Goal: Download file/media

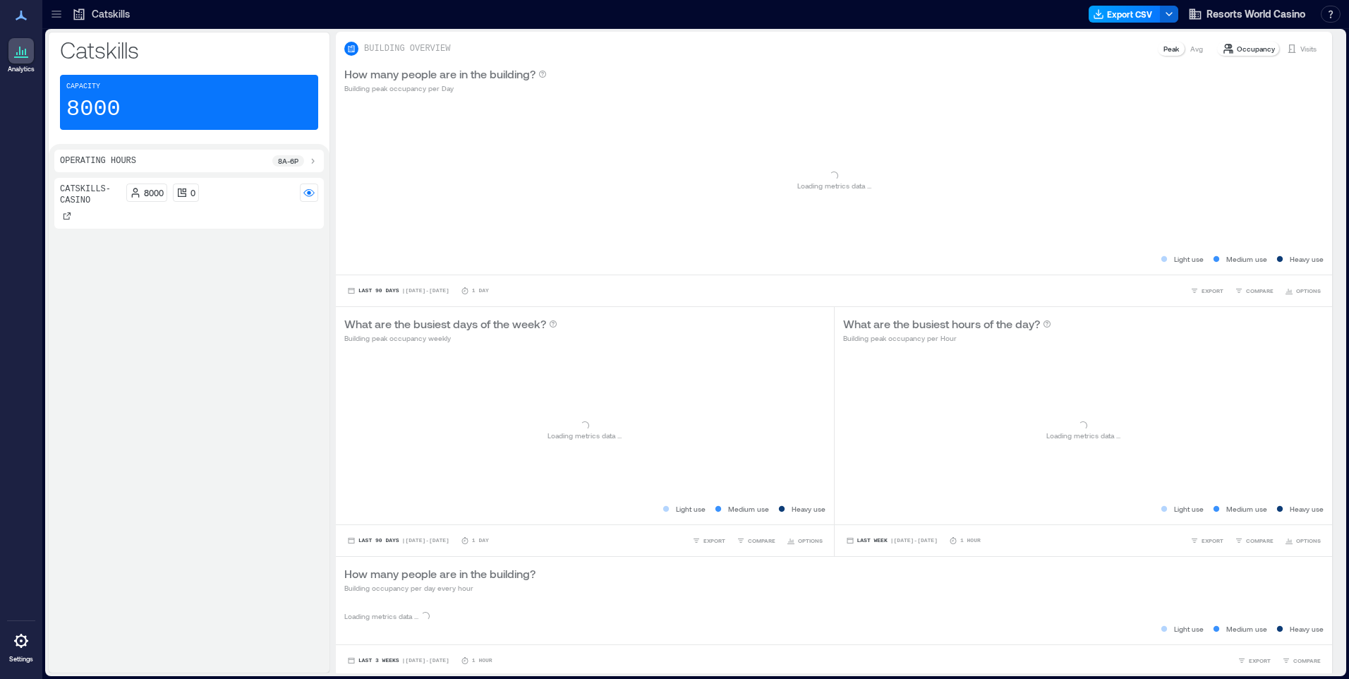
click at [1120, 18] on button "Export CSV" at bounding box center [1124, 14] width 72 height 17
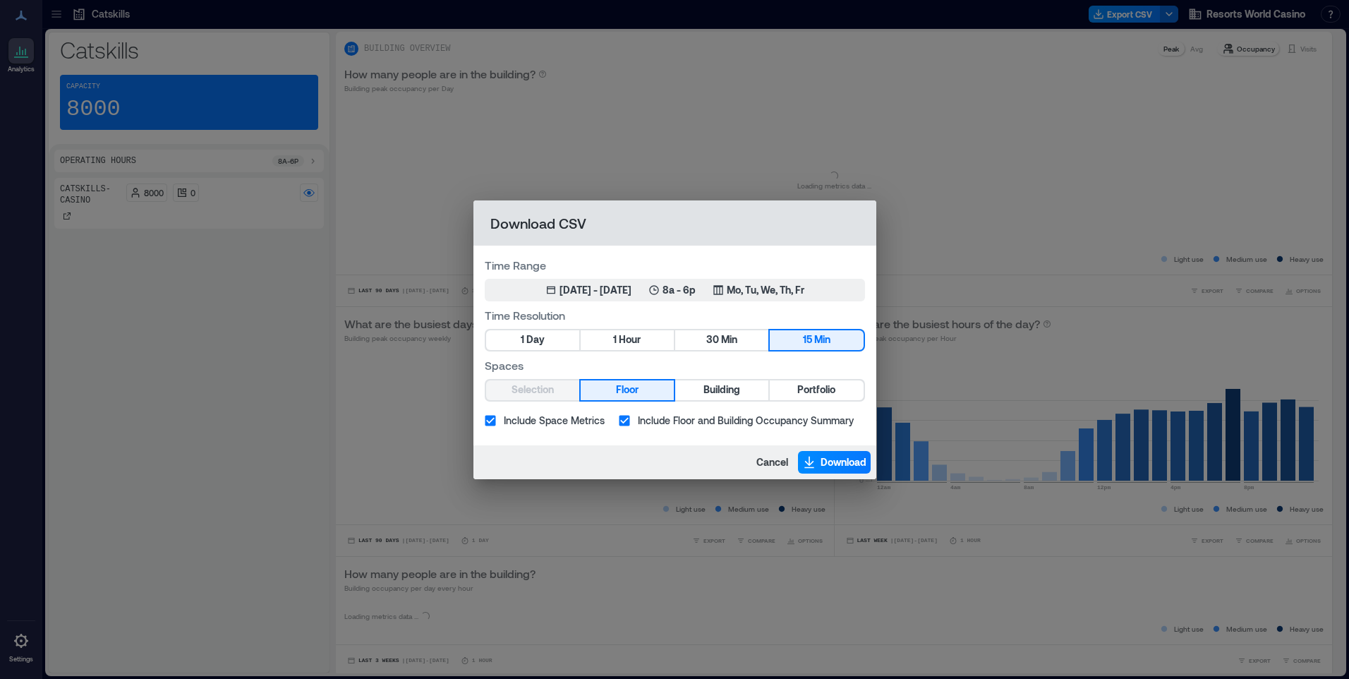
click at [796, 393] on button "Portfolio" at bounding box center [816, 390] width 93 height 20
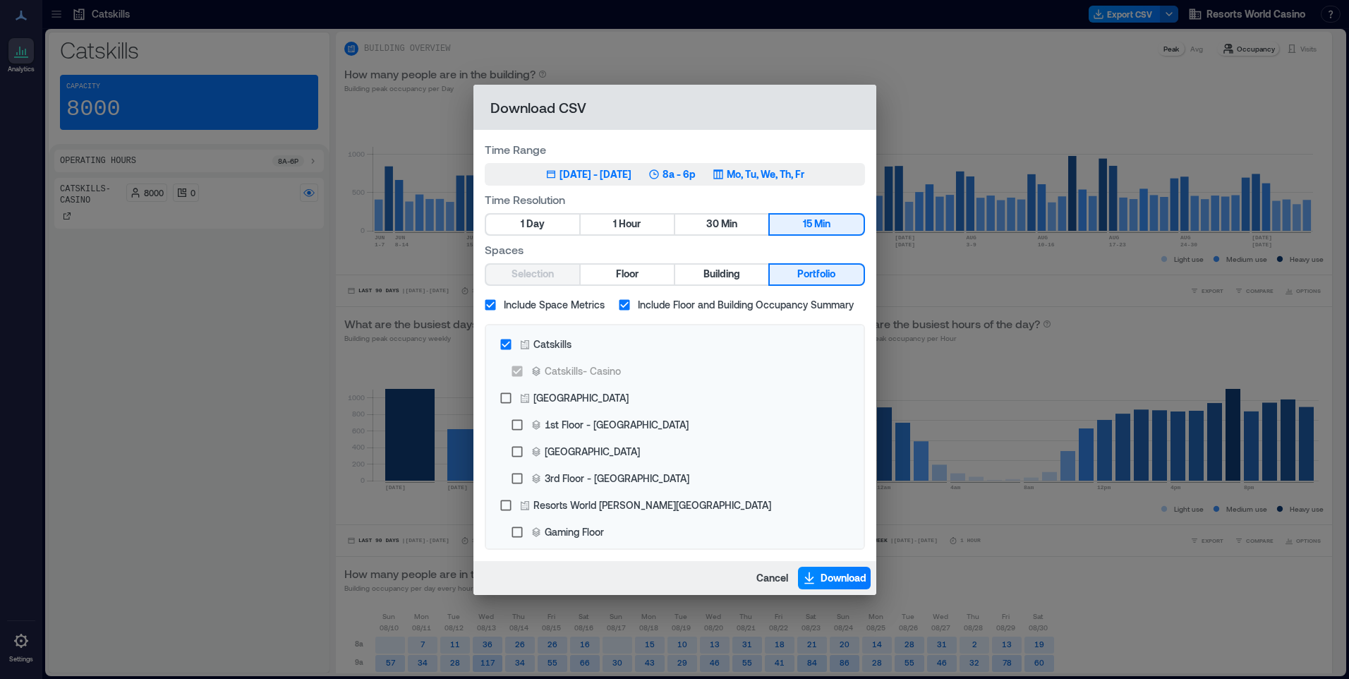
click at [825, 183] on button "Jun 6, 2025 - [DATE] 8a - 6p Mo, Tu, We, Th, Fr" at bounding box center [675, 174] width 380 height 23
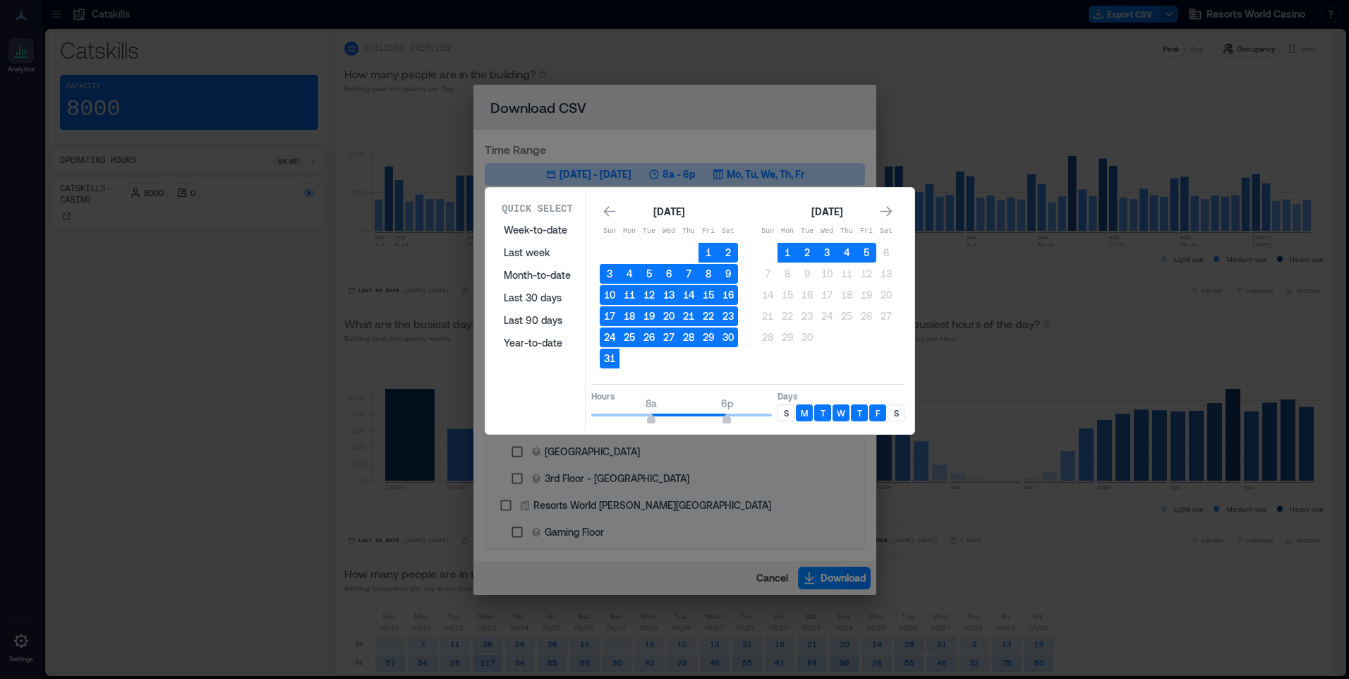
click at [787, 413] on p "S" at bounding box center [786, 412] width 5 height 11
click at [896, 415] on p "S" at bounding box center [896, 412] width 5 height 11
click at [867, 247] on button "5" at bounding box center [866, 253] width 20 height 20
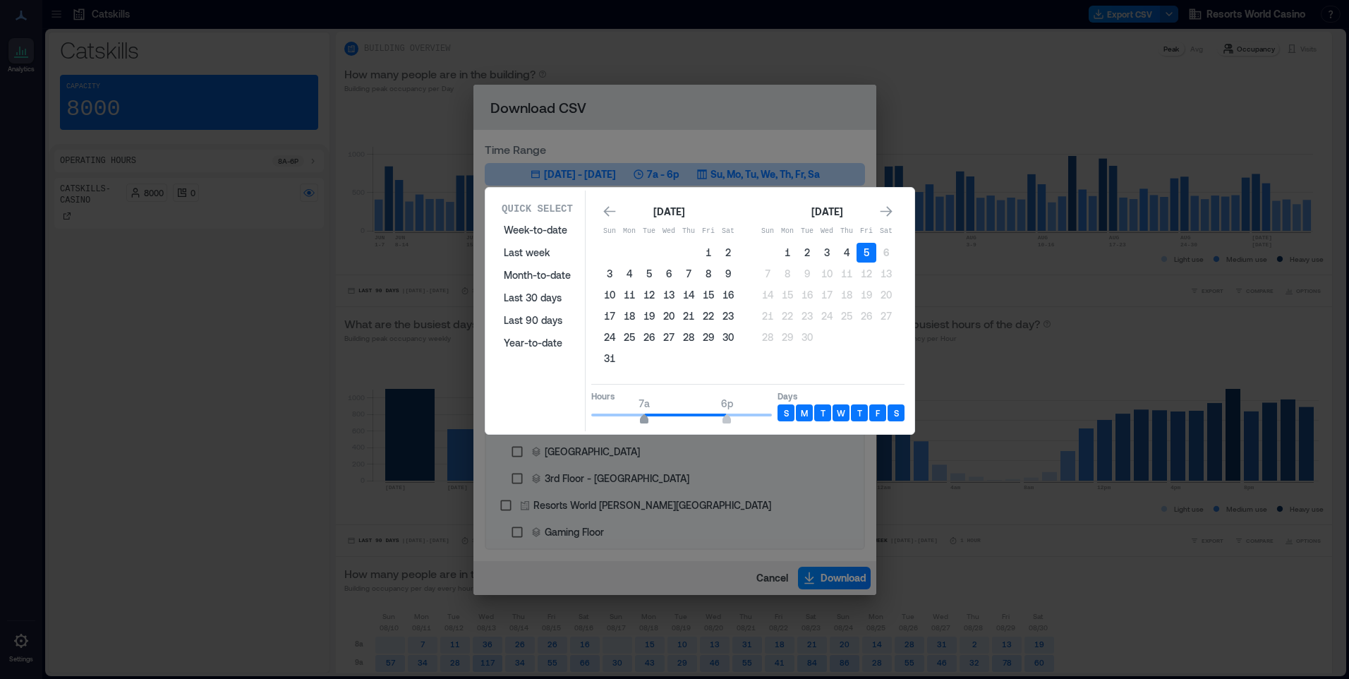
type input "*"
drag, startPoint x: 650, startPoint y: 418, endPoint x: 636, endPoint y: 420, distance: 13.7
click at [636, 420] on span "6a 6p" at bounding box center [681, 414] width 181 height 21
type input "**"
drag, startPoint x: 726, startPoint y: 415, endPoint x: 784, endPoint y: 418, distance: 57.9
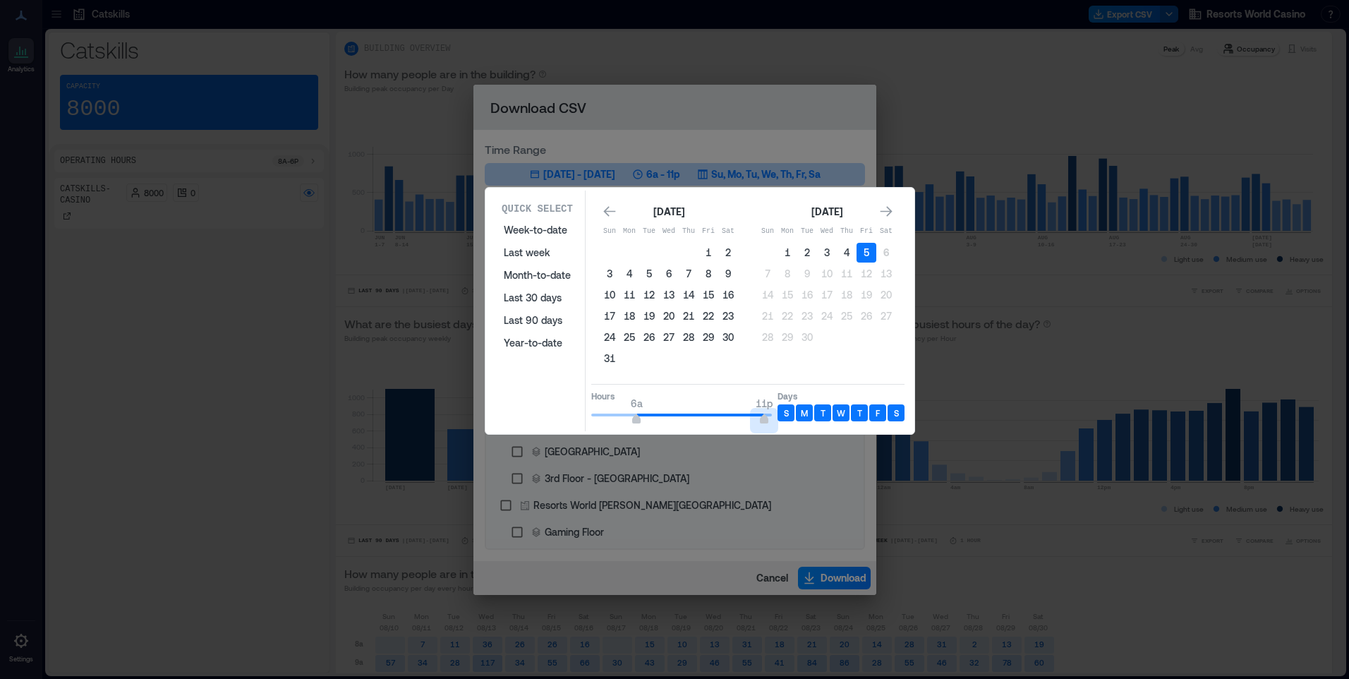
click at [784, 418] on div "Hours 6a 11p Days S M T W T F S" at bounding box center [747, 405] width 313 height 42
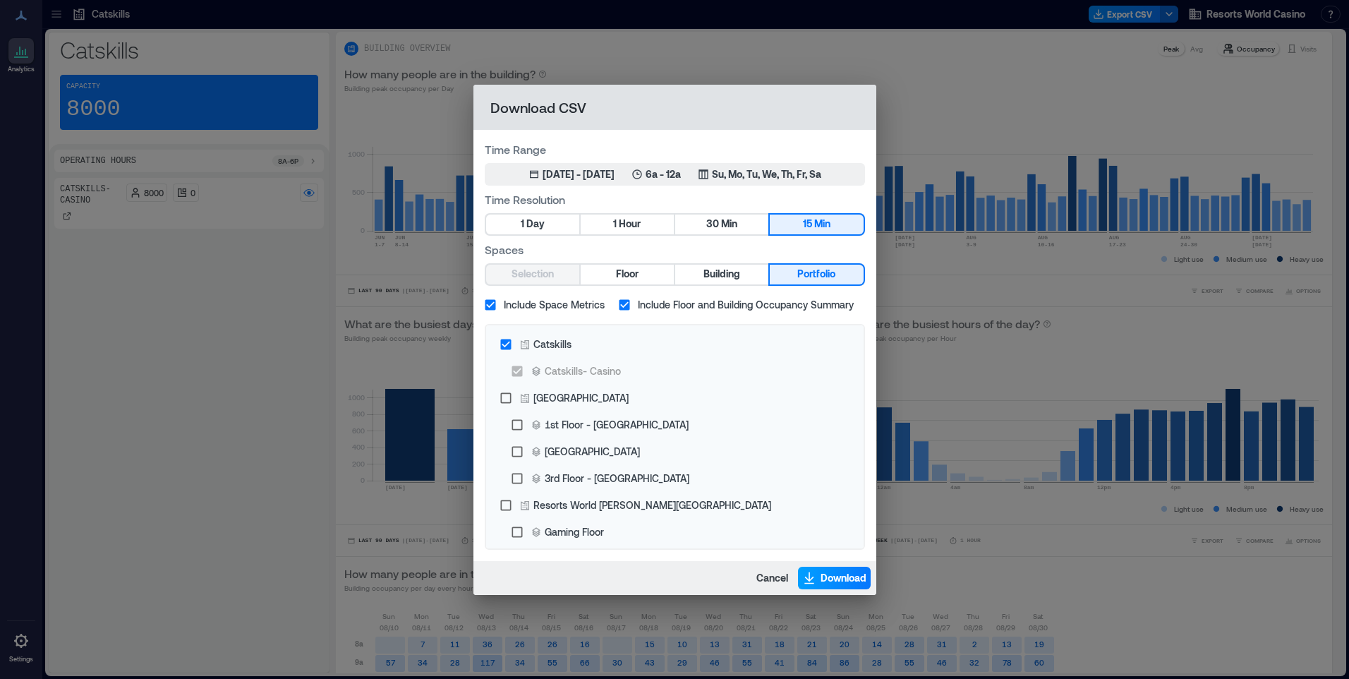
click at [852, 574] on span "Download" at bounding box center [843, 578] width 46 height 14
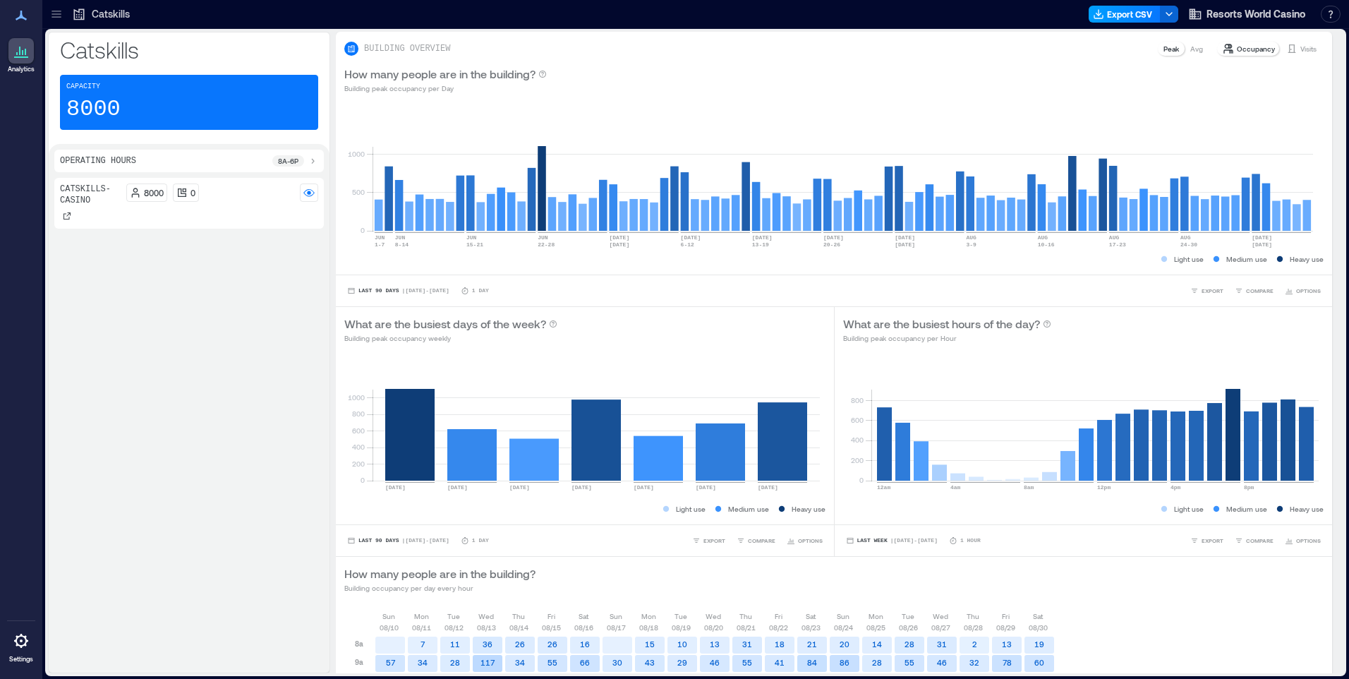
click at [1134, 16] on button "Export CSV" at bounding box center [1124, 14] width 72 height 17
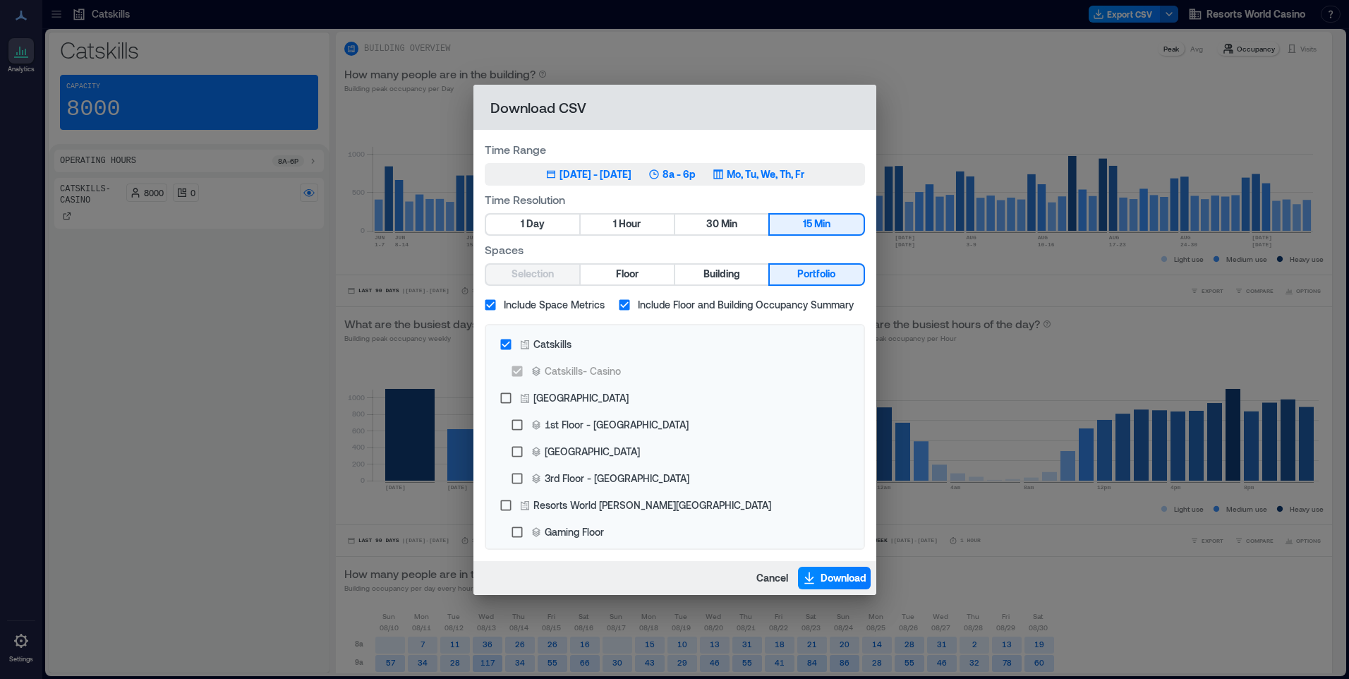
click at [796, 171] on p "Mo, Tu, We, Th, Fr" at bounding box center [766, 174] width 78 height 14
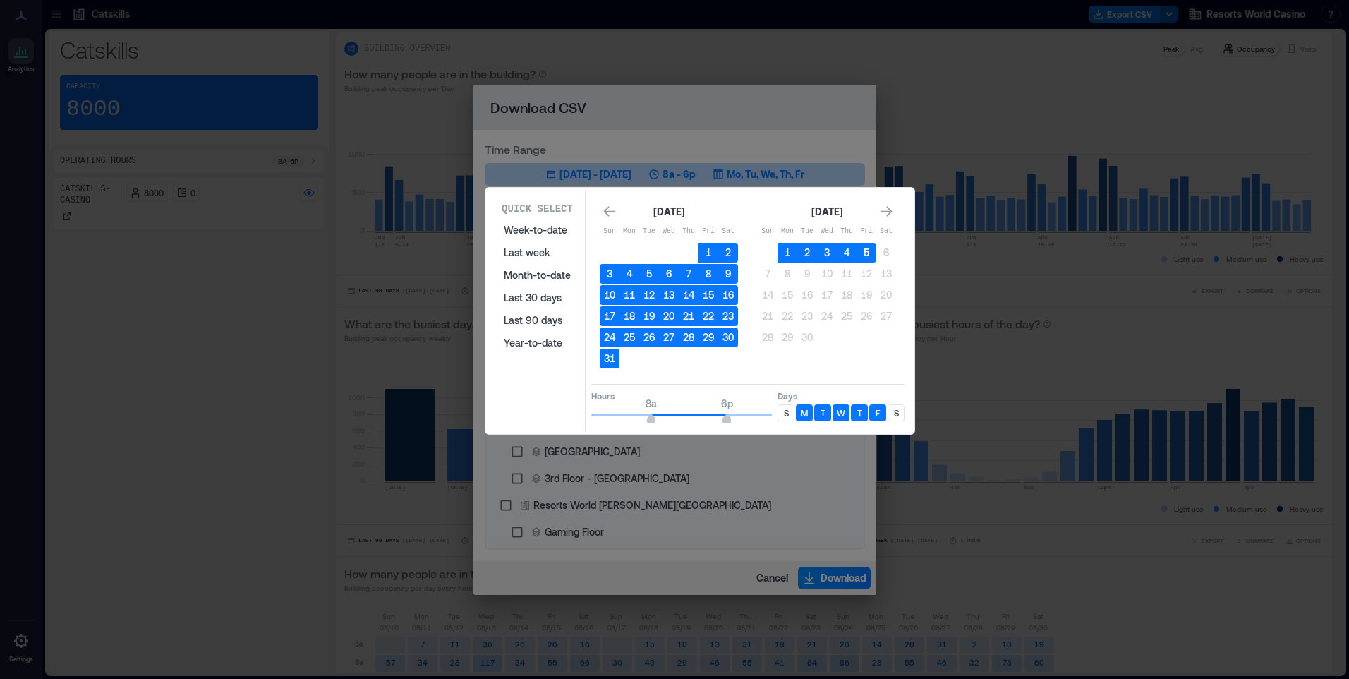
click at [871, 252] on button "5" at bounding box center [866, 253] width 20 height 20
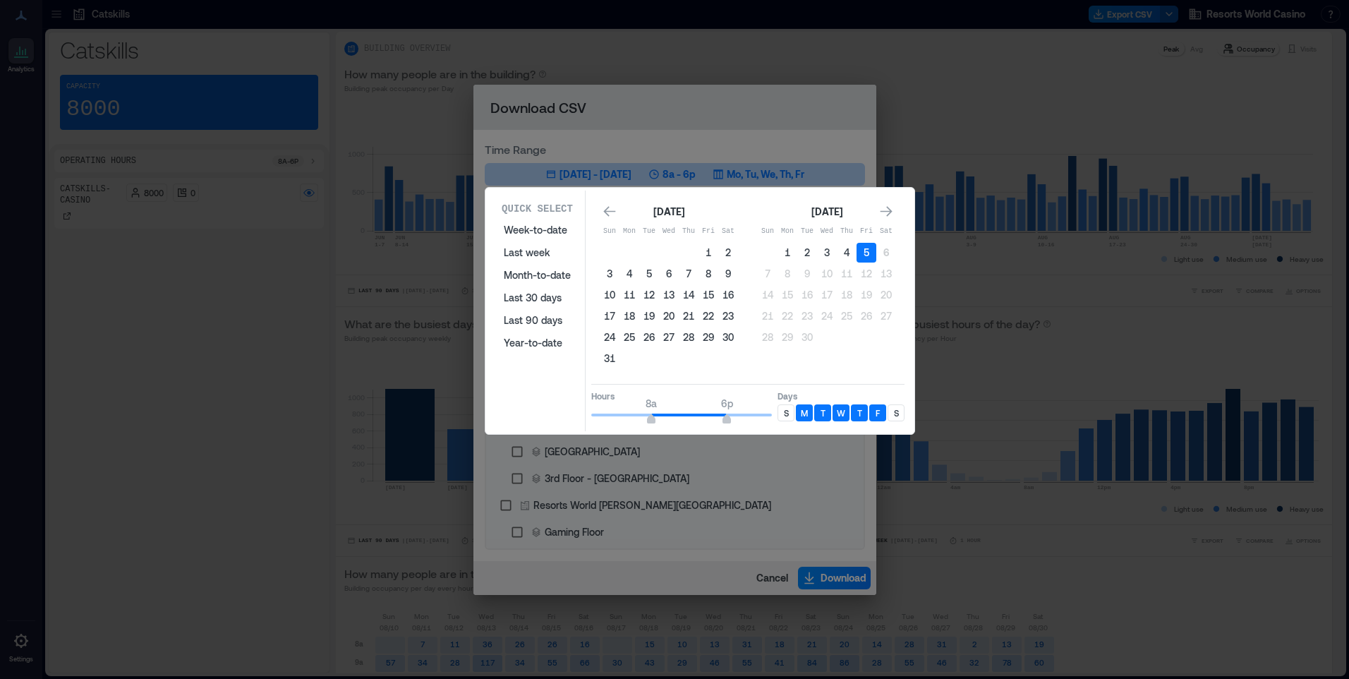
click at [786, 416] on p "S" at bounding box center [786, 412] width 5 height 11
click at [899, 415] on div "S" at bounding box center [895, 412] width 17 height 17
type input "*"
drag, startPoint x: 643, startPoint y: 417, endPoint x: 526, endPoint y: 405, distance: 118.4
click at [539, 411] on div "Quick Select Week-to-date Last week Month-to-date Last 30 days Last 90 days Yea…" at bounding box center [700, 310] width 420 height 241
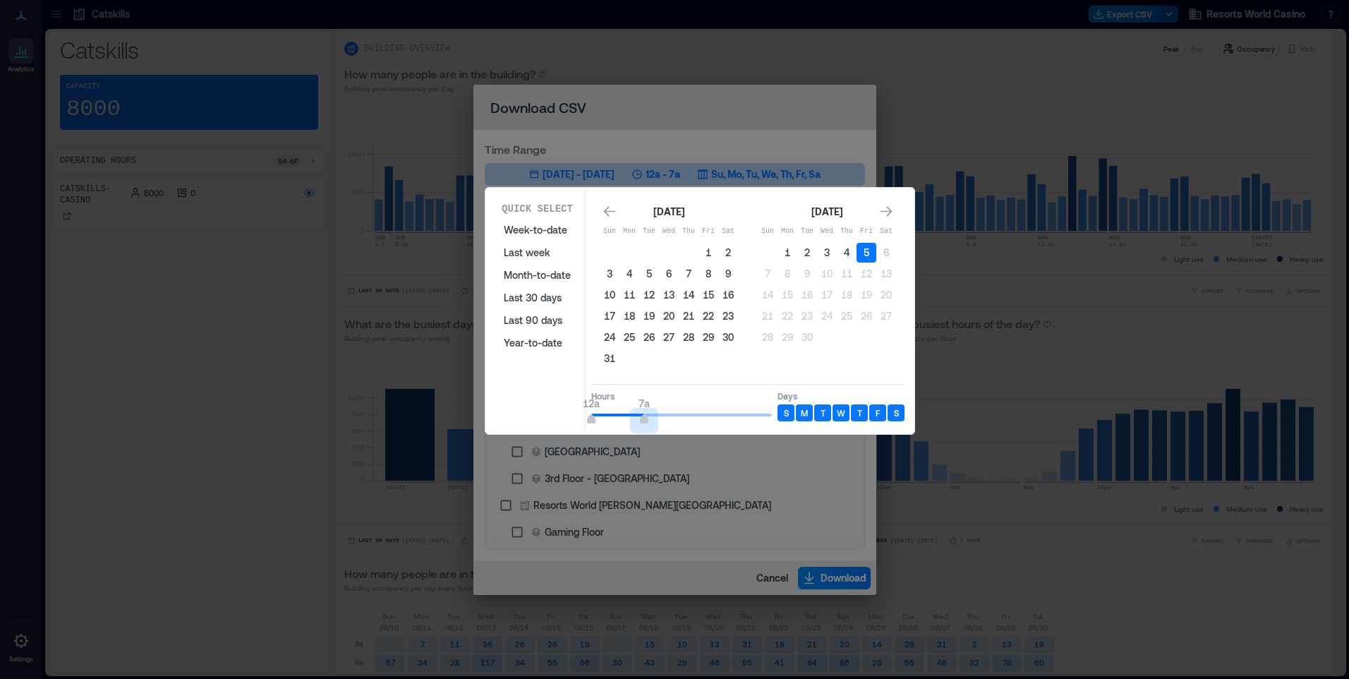
type input "*"
drag, startPoint x: 725, startPoint y: 419, endPoint x: 639, endPoint y: 424, distance: 86.2
click at [639, 424] on span "12a 6a" at bounding box center [681, 414] width 181 height 21
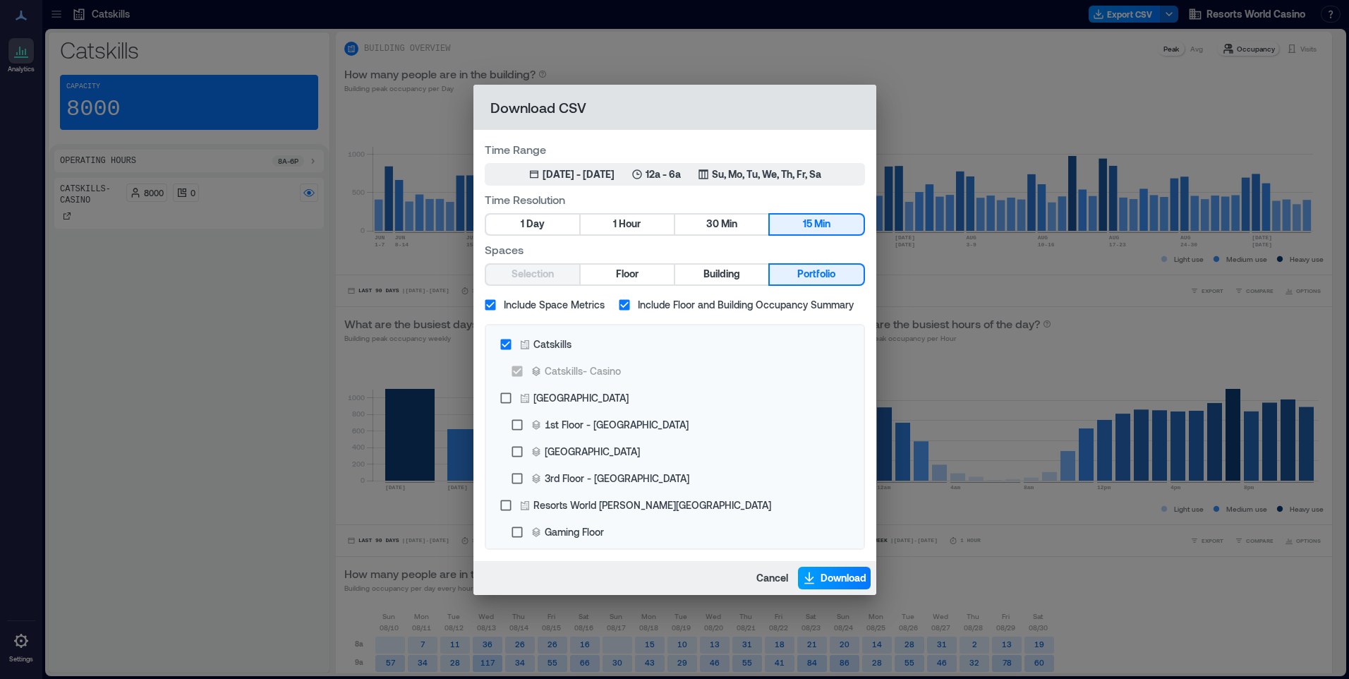
click at [827, 580] on span "Download" at bounding box center [843, 578] width 46 height 14
